Goal: Task Accomplishment & Management: Manage account settings

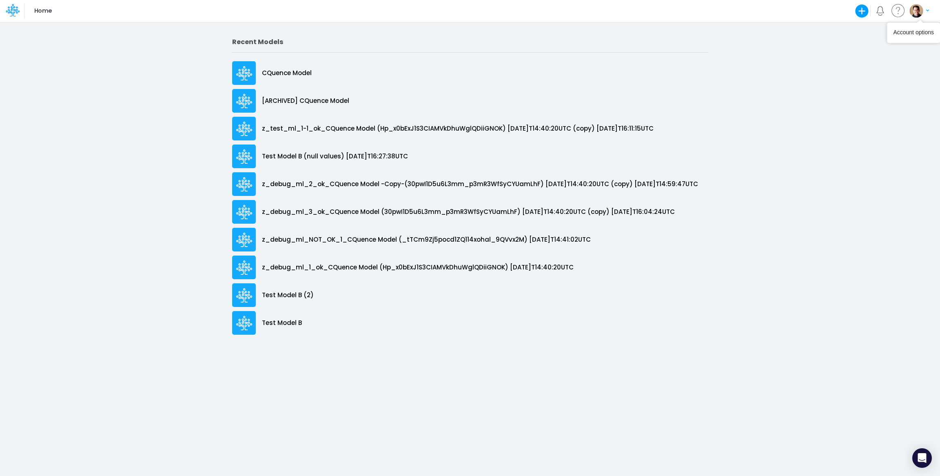
click at [915, 13] on img "button" at bounding box center [915, 10] width 13 height 13
click at [886, 46] on button "Log out" at bounding box center [885, 48] width 87 height 13
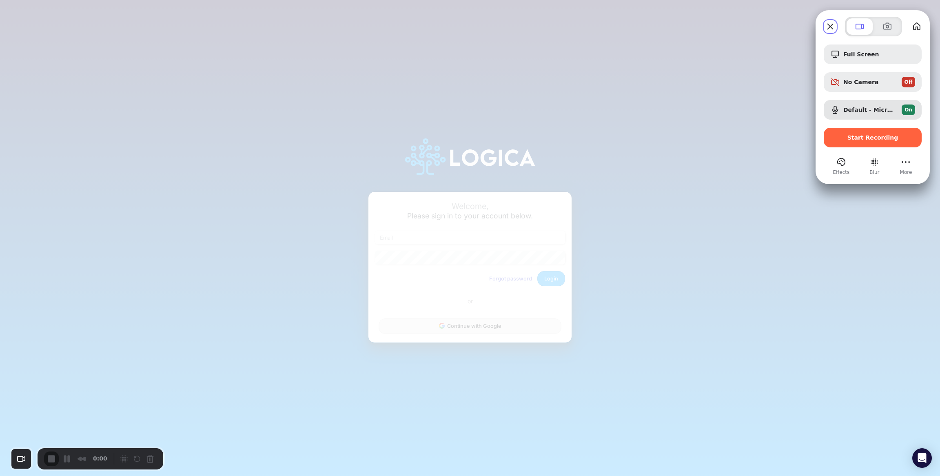
click at [830, 27] on button "Close" at bounding box center [829, 26] width 13 height 13
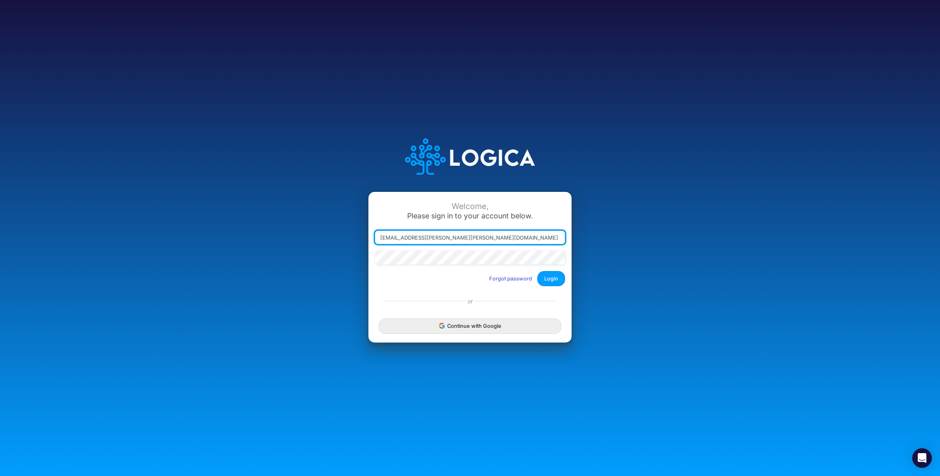
type input "leandro.castro+rp@logica.cloud"
click at [553, 272] on button "Login" at bounding box center [551, 278] width 28 height 15
